Goal: Find specific page/section: Find specific page/section

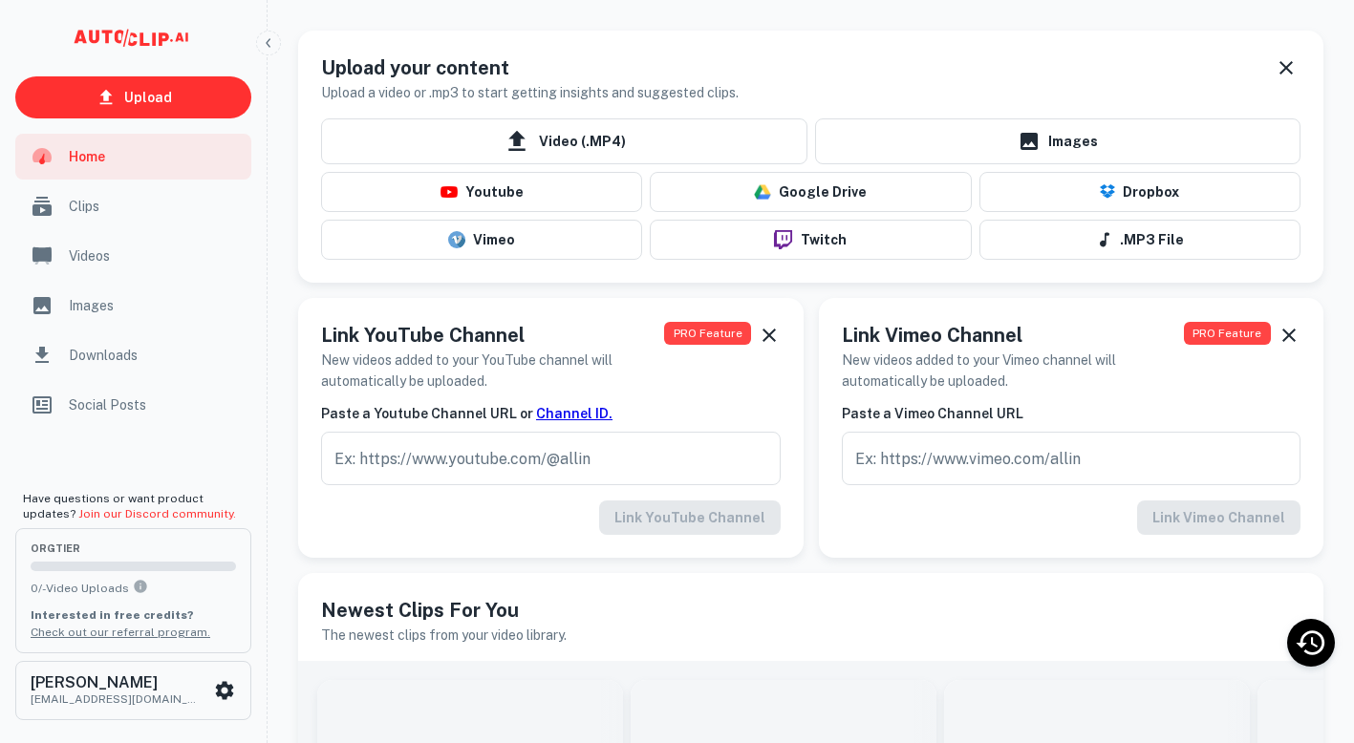
scroll to position [15, 0]
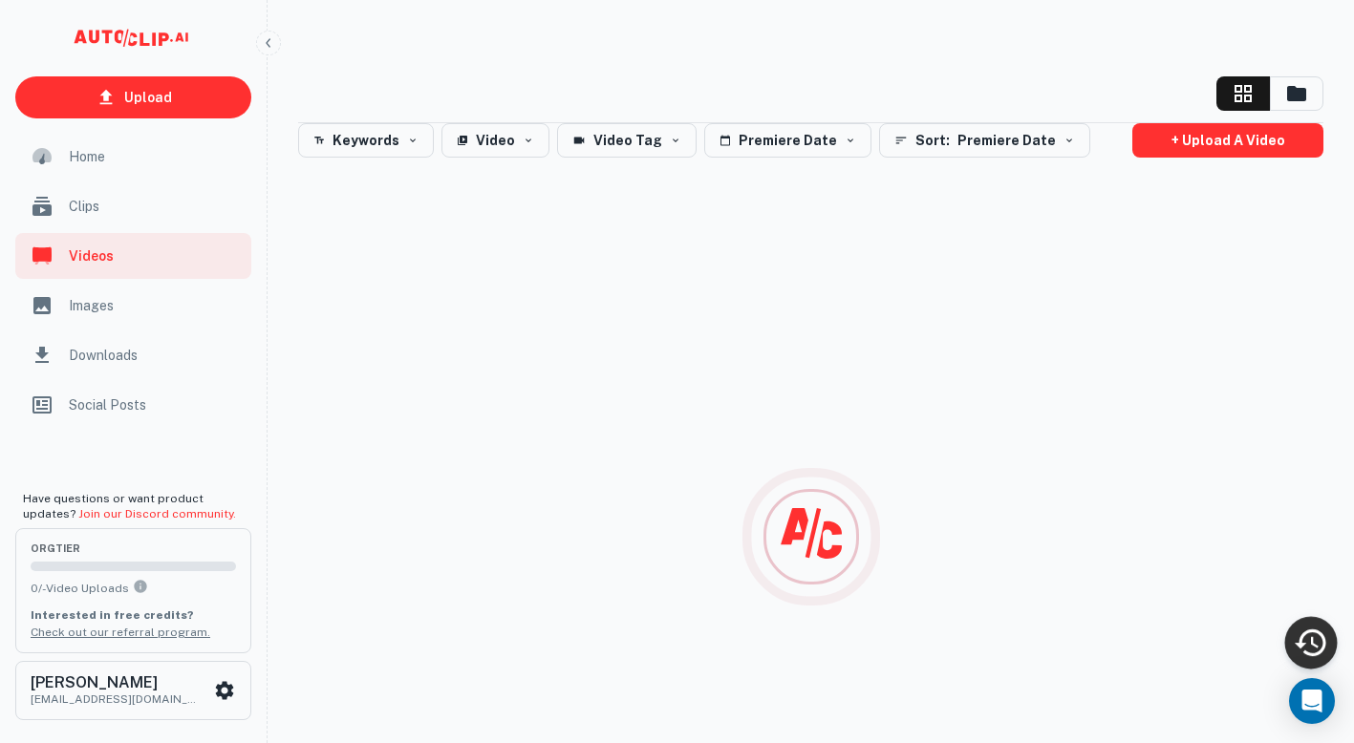
click at [1322, 644] on icon "Recent Activity" at bounding box center [1311, 643] width 32 height 27
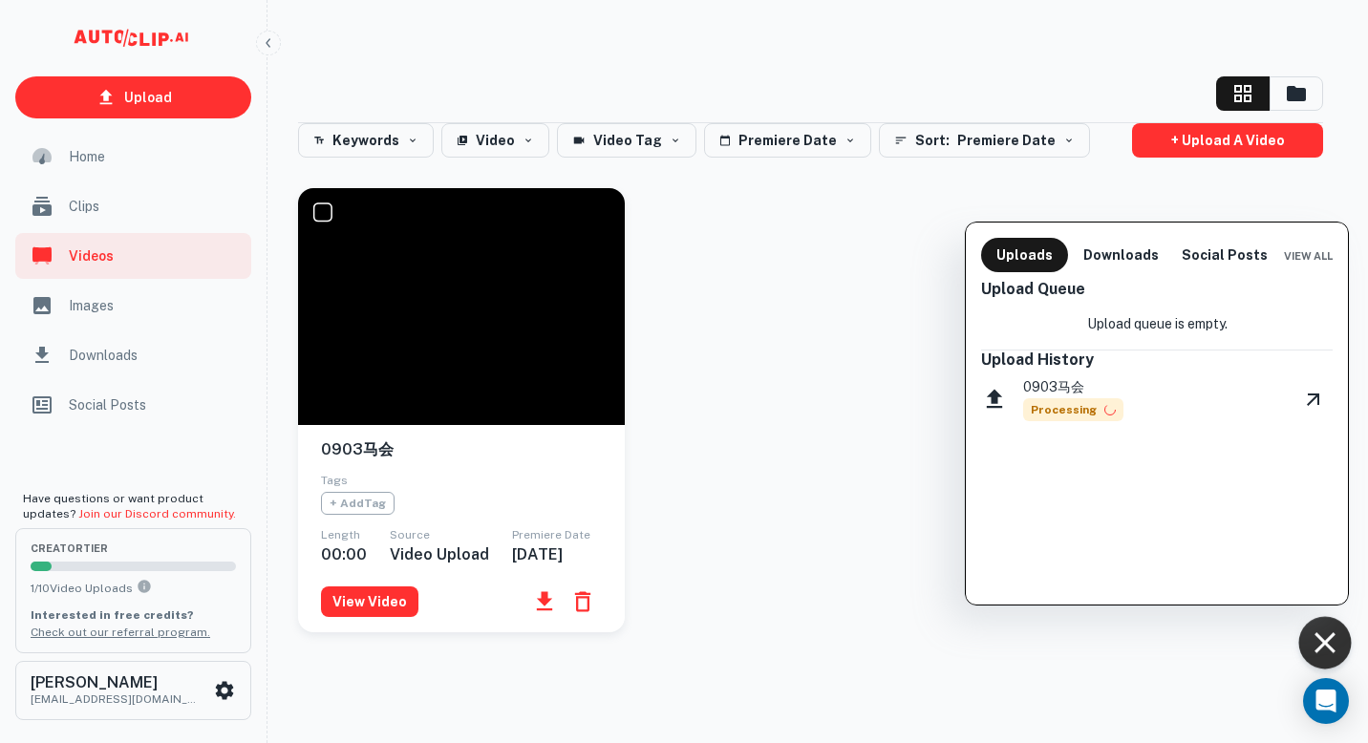
click at [379, 625] on div at bounding box center [684, 371] width 1368 height 743
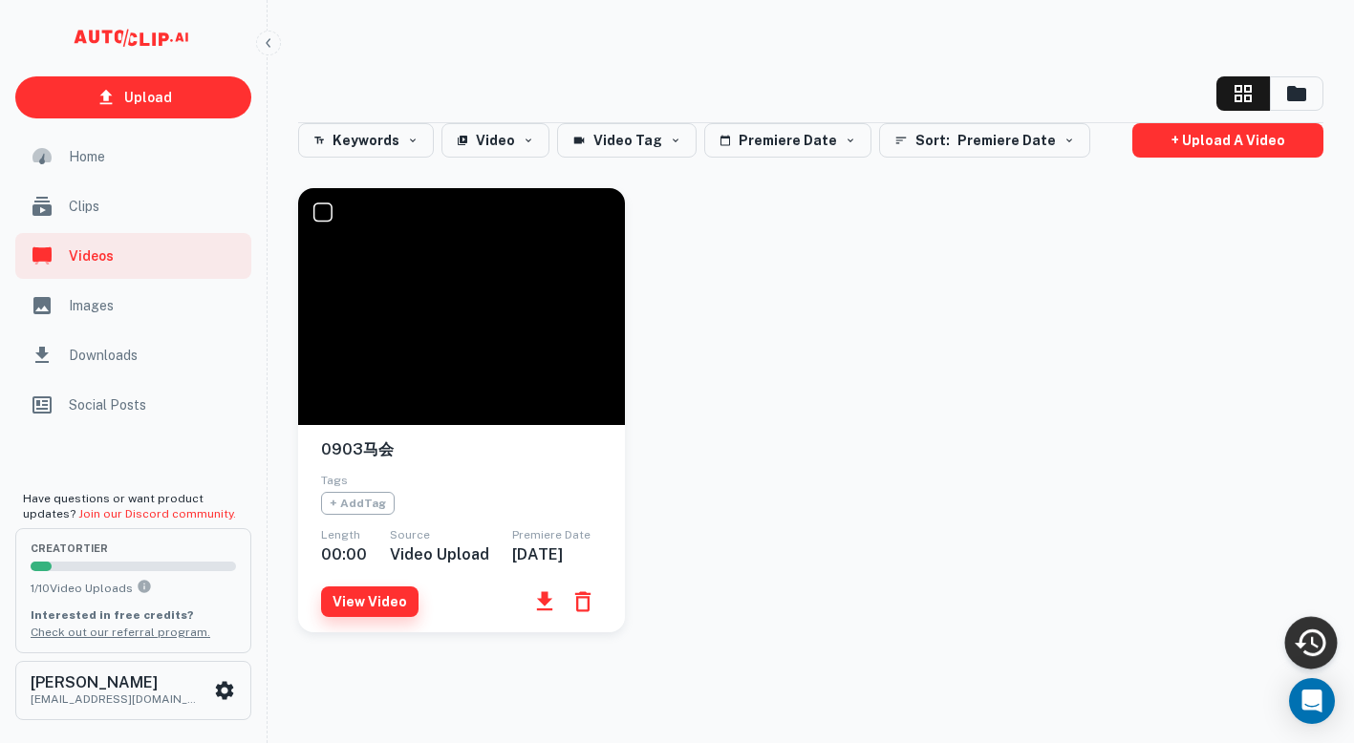
click at [379, 617] on button "View Video" at bounding box center [369, 602] width 97 height 31
